Goal: Use online tool/utility: Utilize a website feature to perform a specific function

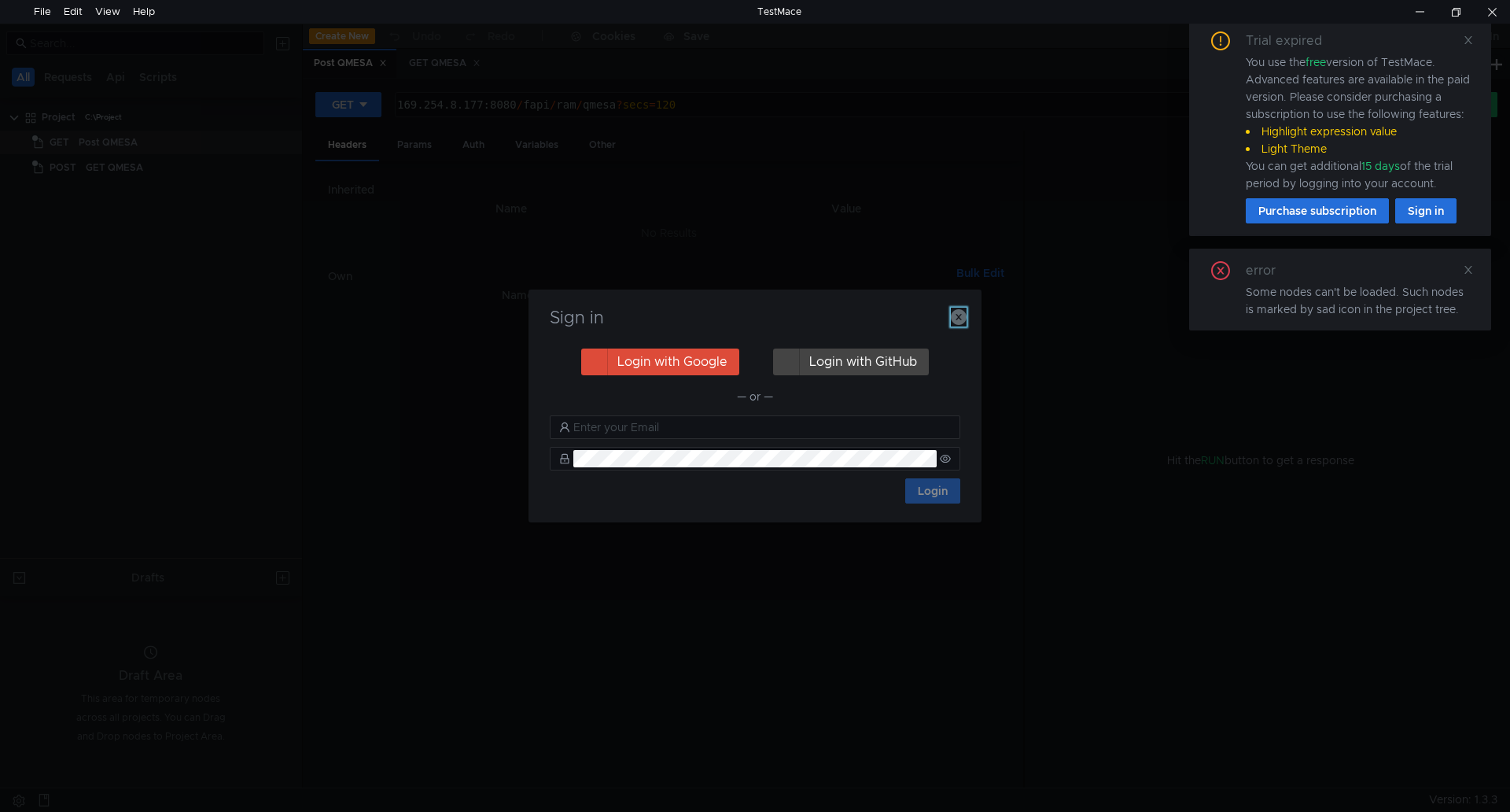
click at [953, 316] on icon "button" at bounding box center [959, 316] width 15 height 15
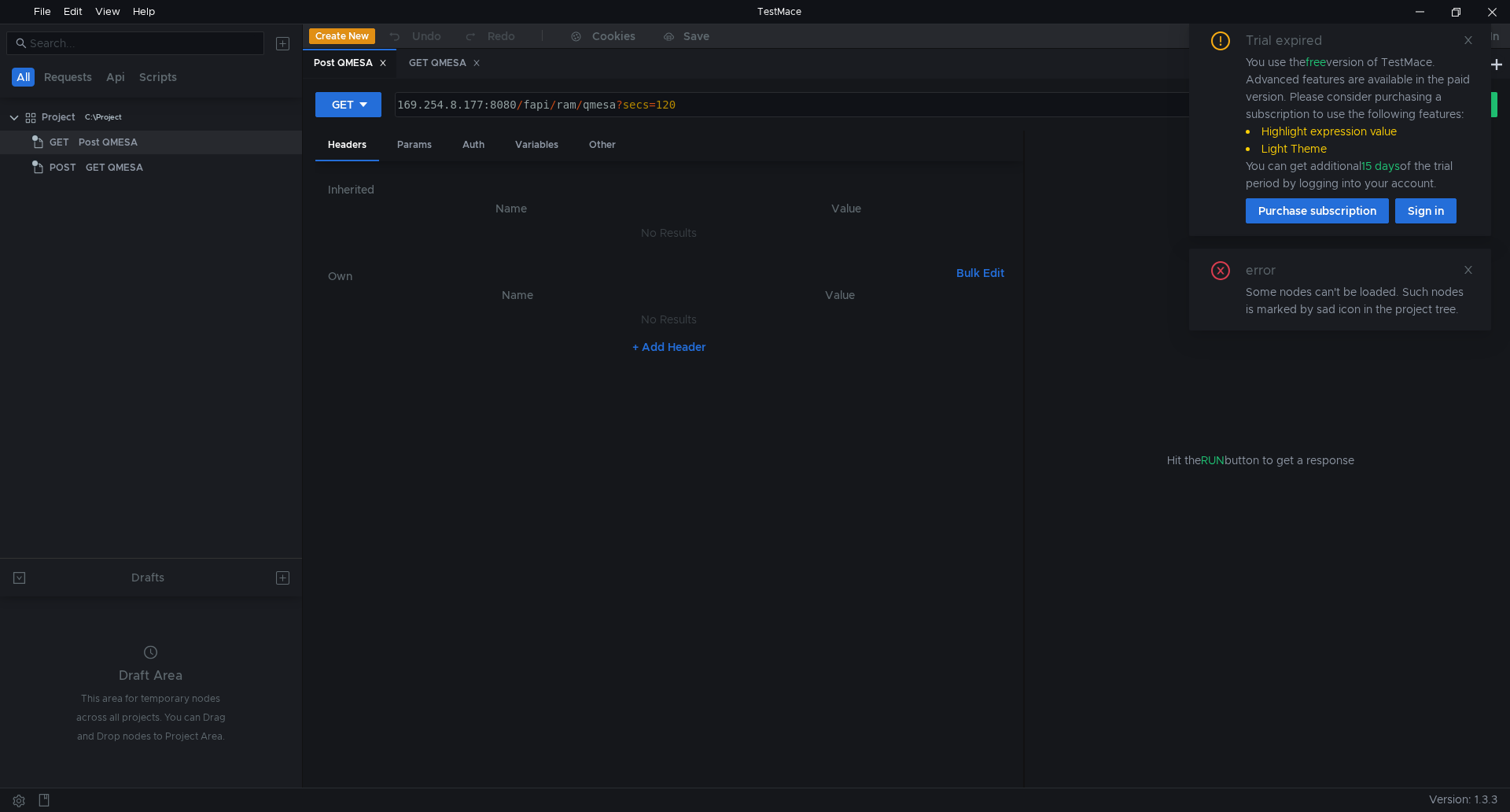
click at [1475, 41] on div "Trial expired You use the free version of TestMace. Advanced features are avail…" at bounding box center [1339, 128] width 302 height 217
click at [1470, 41] on icon at bounding box center [1468, 39] width 11 height 11
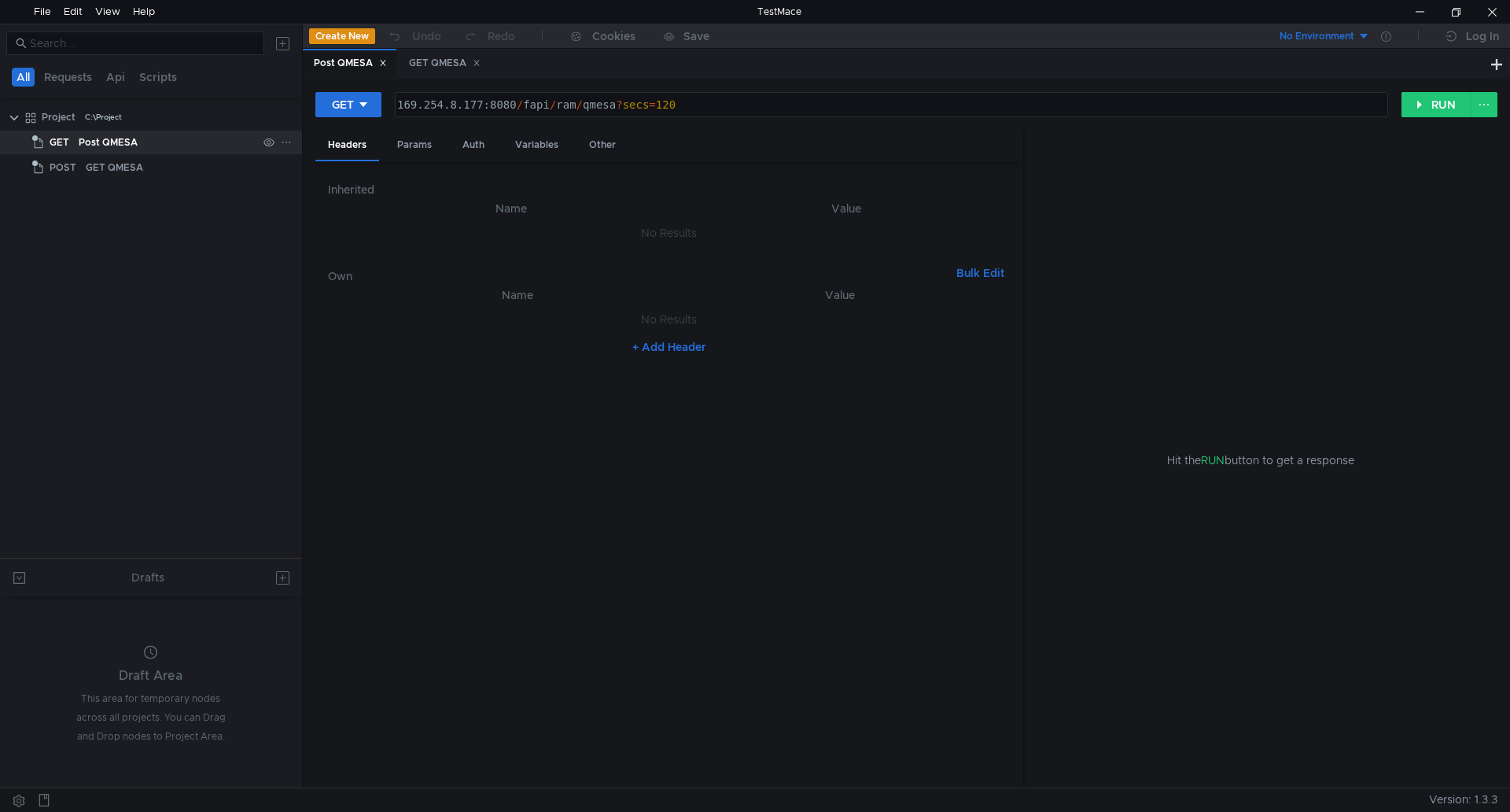
click at [209, 145] on div "Post QMESA" at bounding box center [168, 142] width 178 height 24
click at [214, 147] on div "Post QMESA" at bounding box center [168, 142] width 178 height 24
click at [409, 54] on div "GET QMESA" at bounding box center [444, 63] width 92 height 29
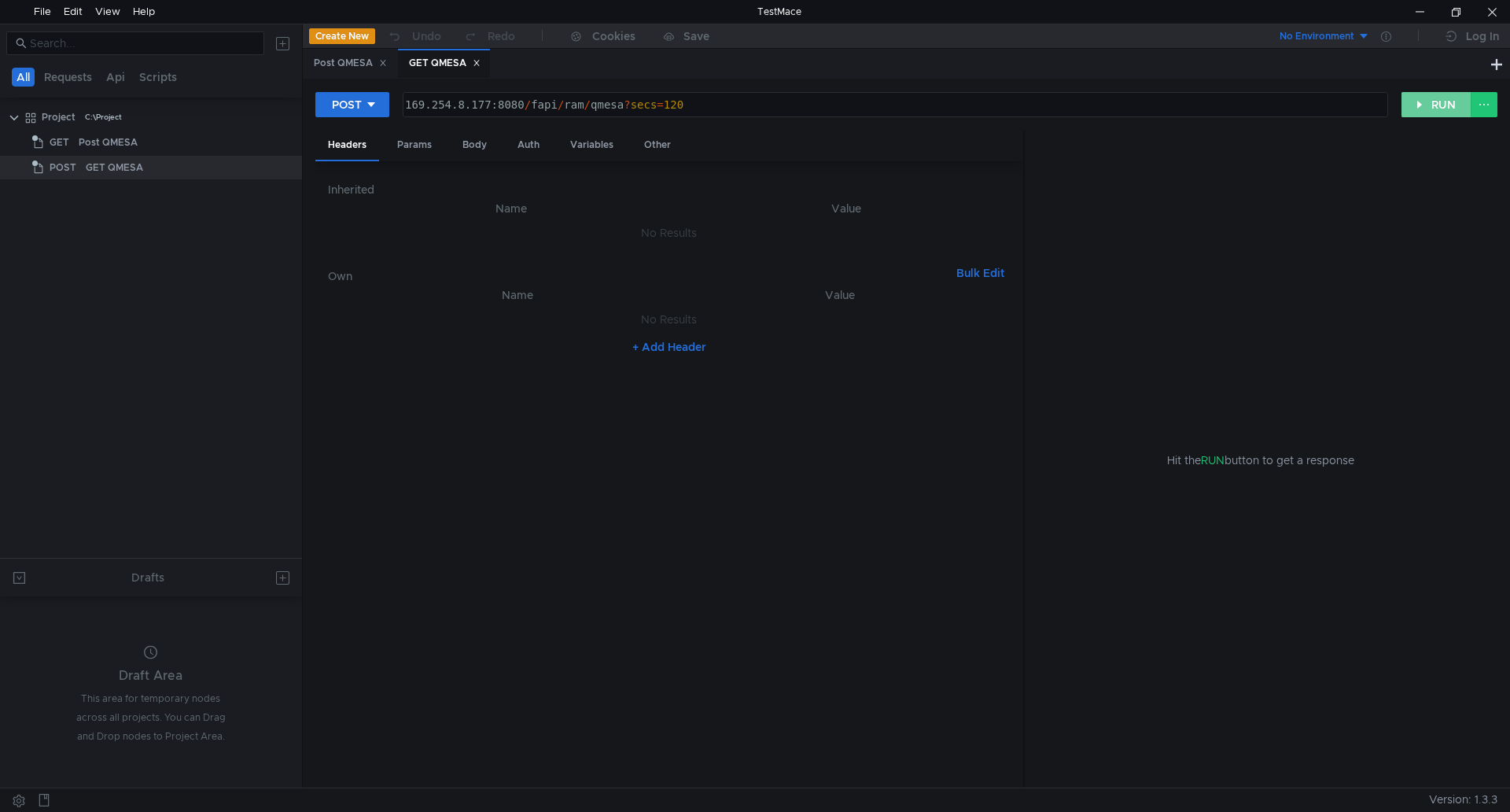
click at [1417, 109] on button "RUN" at bounding box center [1436, 104] width 70 height 25
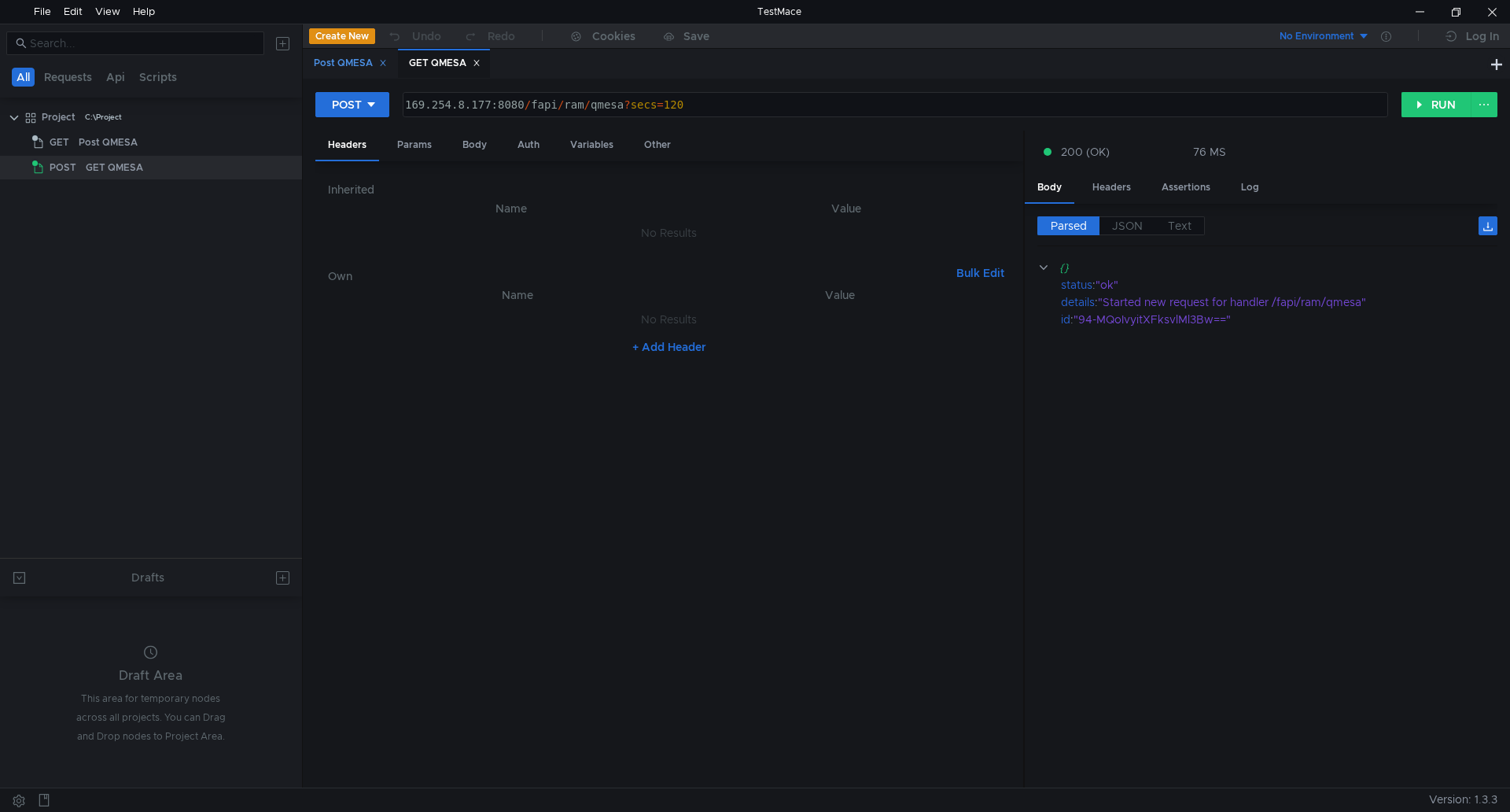
click at [366, 63] on div "Post QMESA" at bounding box center [350, 62] width 73 height 16
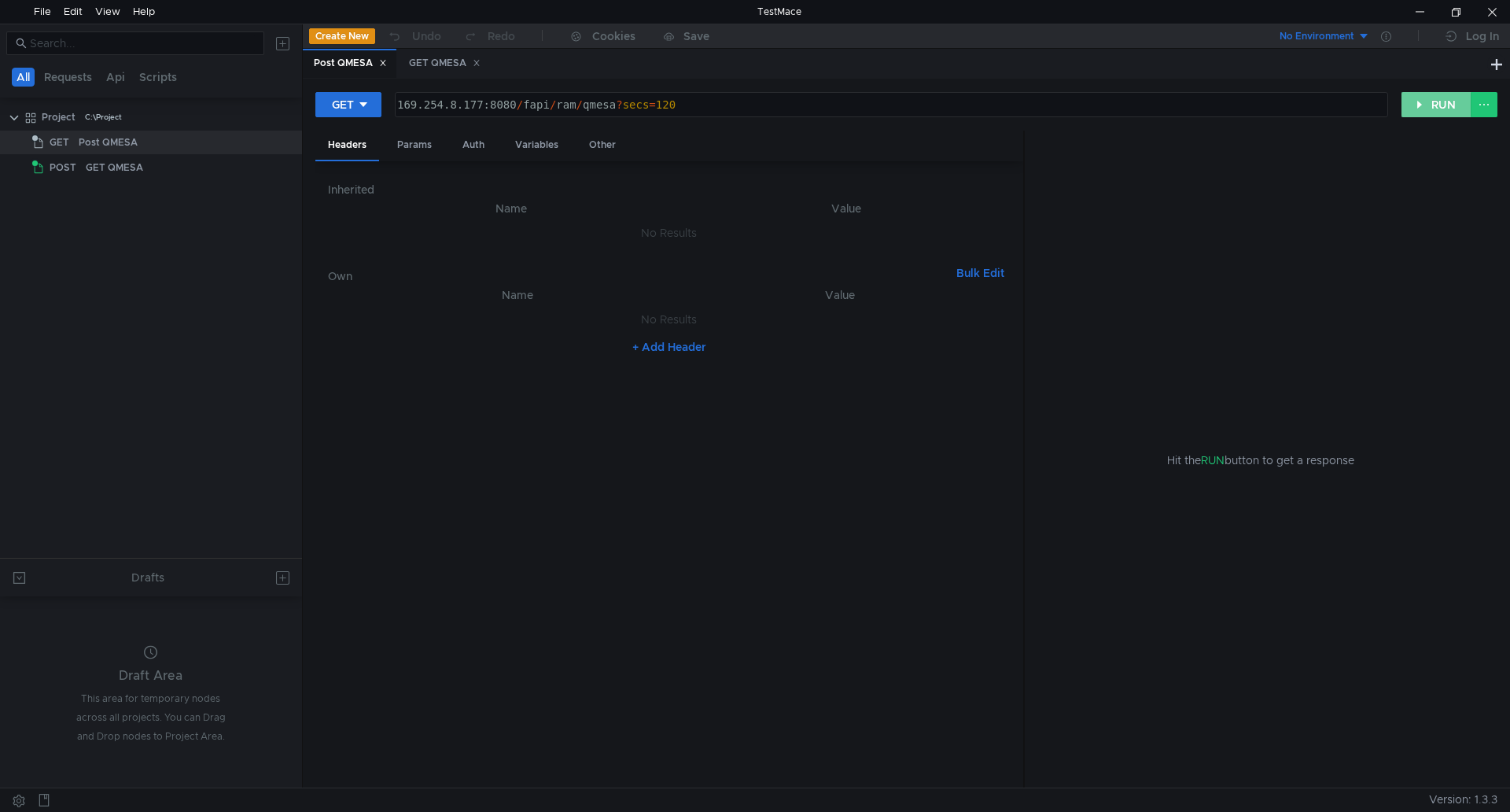
click at [1432, 110] on button "RUN" at bounding box center [1436, 104] width 70 height 25
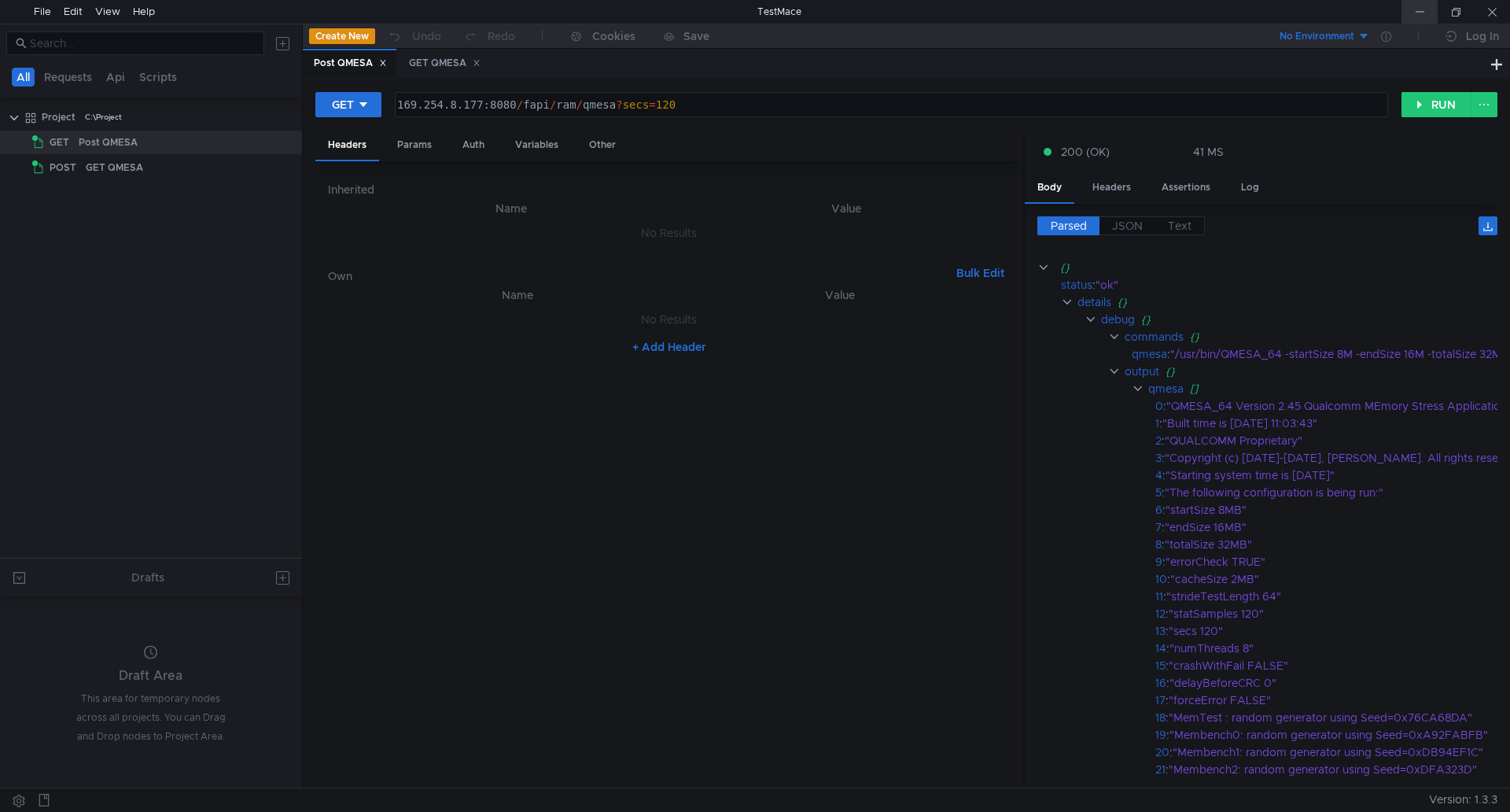
click at [1408, 0] on div at bounding box center [1420, 12] width 36 height 24
